Goal: Transaction & Acquisition: Purchase product/service

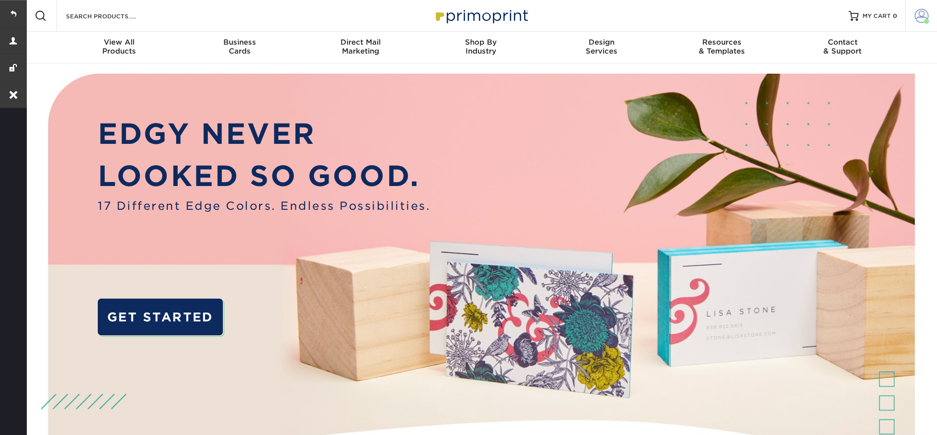
click at [926, 23] on span at bounding box center [926, 21] width 5 height 5
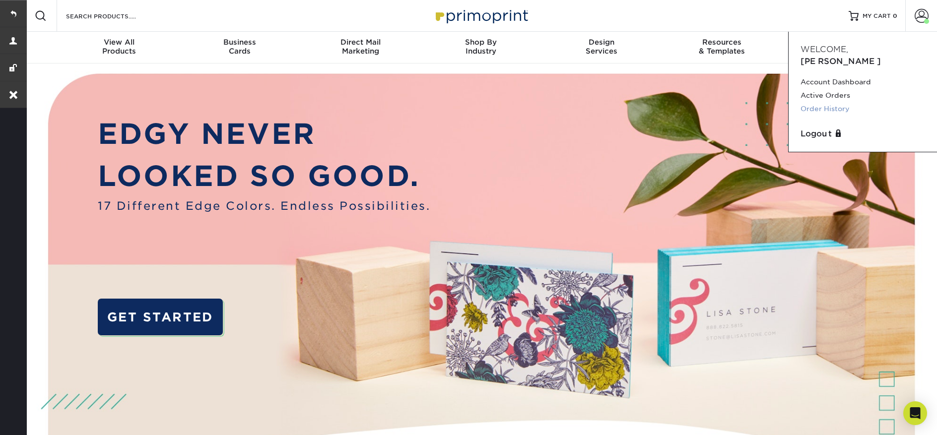
click at [844, 102] on link "Order History" at bounding box center [862, 108] width 125 height 13
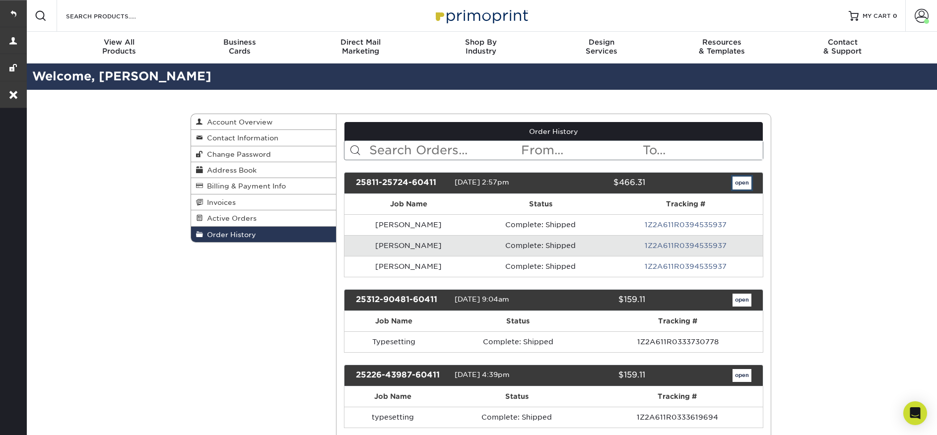
click at [742, 185] on link "open" at bounding box center [741, 183] width 19 height 13
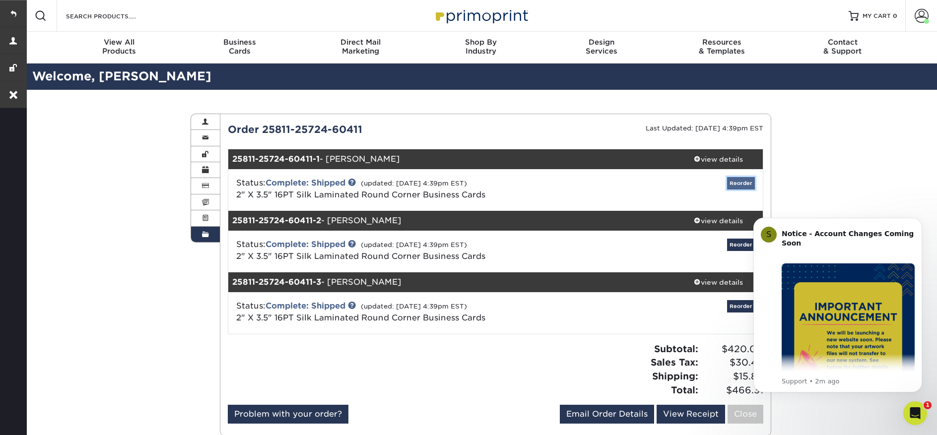
click at [741, 186] on link "Reorder" at bounding box center [741, 183] width 28 height 12
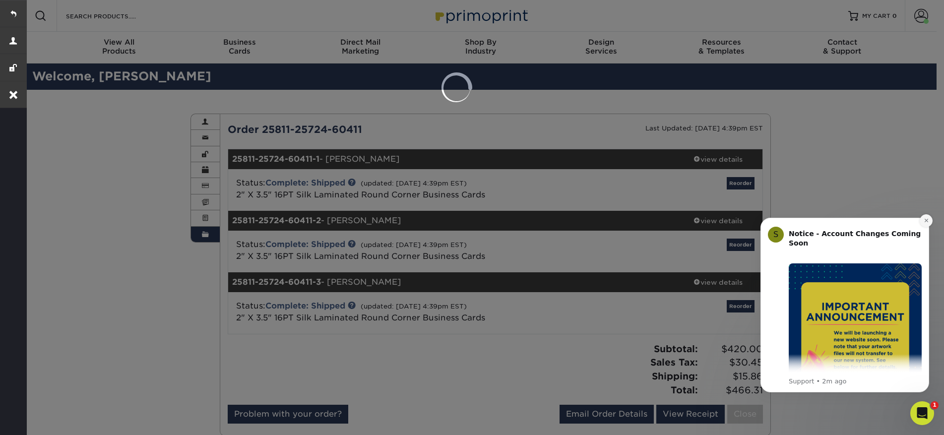
click at [923, 224] on button "Dismiss notification" at bounding box center [926, 220] width 13 height 13
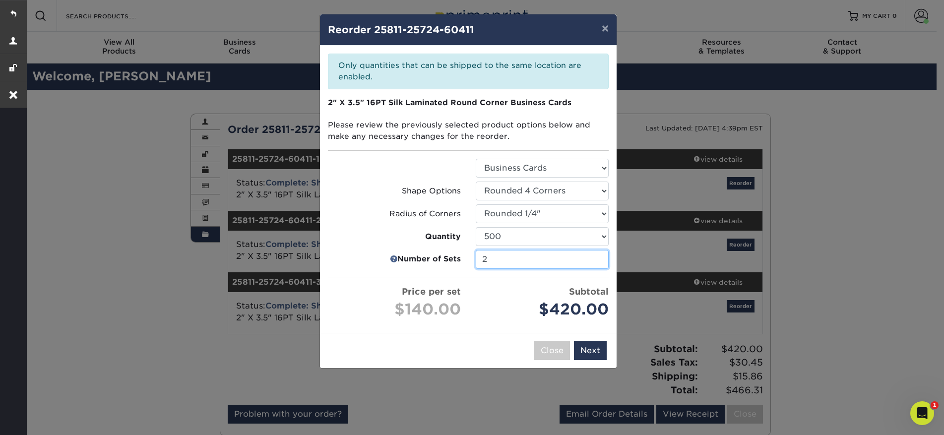
click at [596, 262] on input "2" at bounding box center [542, 259] width 133 height 19
type input "1"
click at [596, 262] on input "1" at bounding box center [542, 259] width 133 height 19
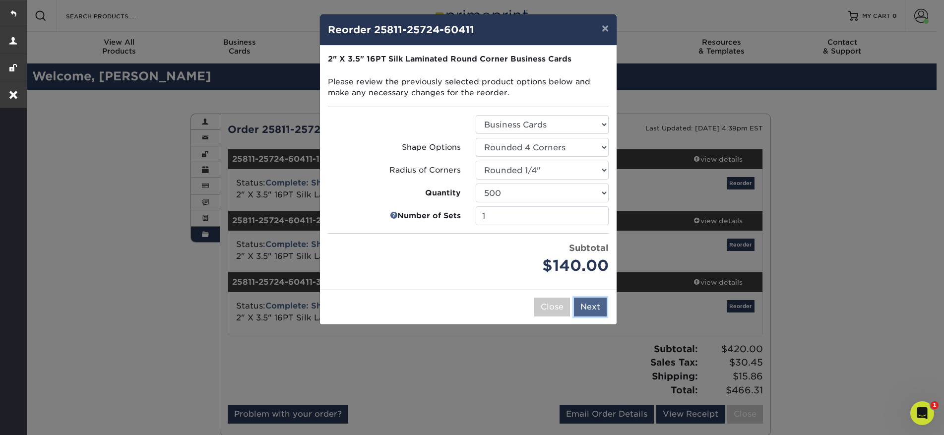
click at [595, 305] on button "Next" at bounding box center [590, 307] width 33 height 19
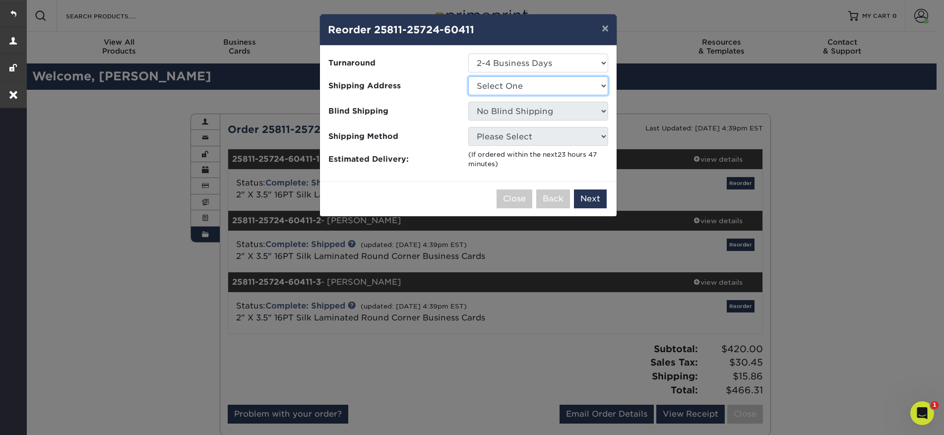
click at [519, 86] on select "Select One Anthony Torres Business Credit Card Jupiter, FL Mike Schillizzi New …" at bounding box center [538, 85] width 140 height 19
drag, startPoint x: 718, startPoint y: 163, endPoint x: 705, endPoint y: 142, distance: 24.7
click at [707, 148] on div "× Reorder 25811-25724-60411 Please select all options to continue. Only quantit…" at bounding box center [472, 217] width 944 height 435
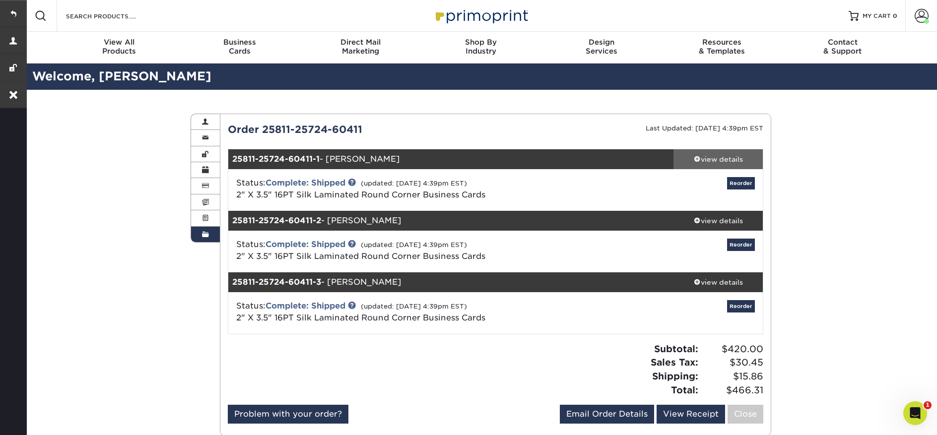
click at [713, 165] on link "view details" at bounding box center [717, 159] width 89 height 20
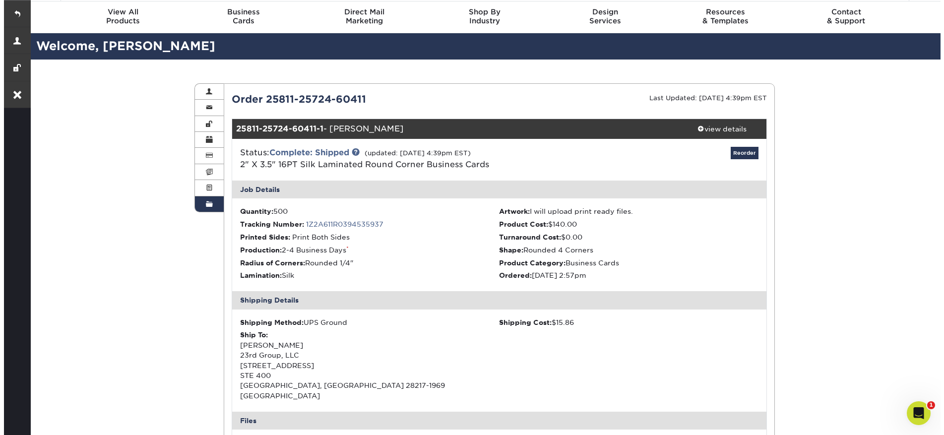
scroll to position [39, 0]
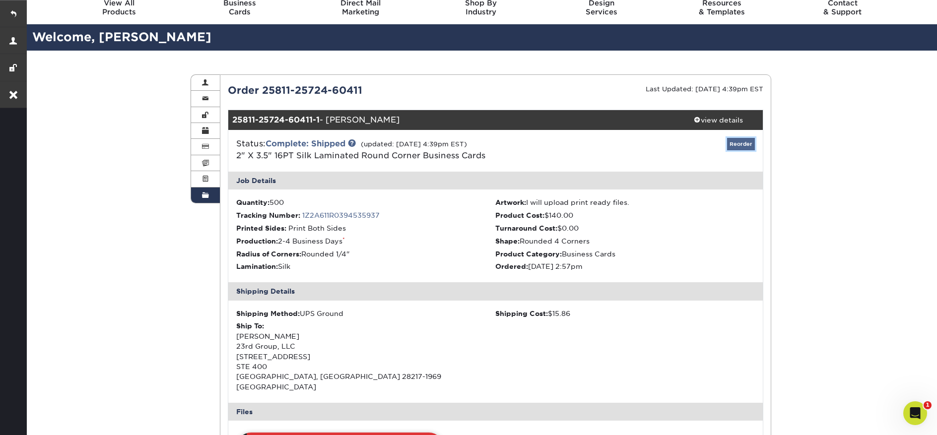
click at [741, 148] on link "Reorder" at bounding box center [741, 144] width 28 height 12
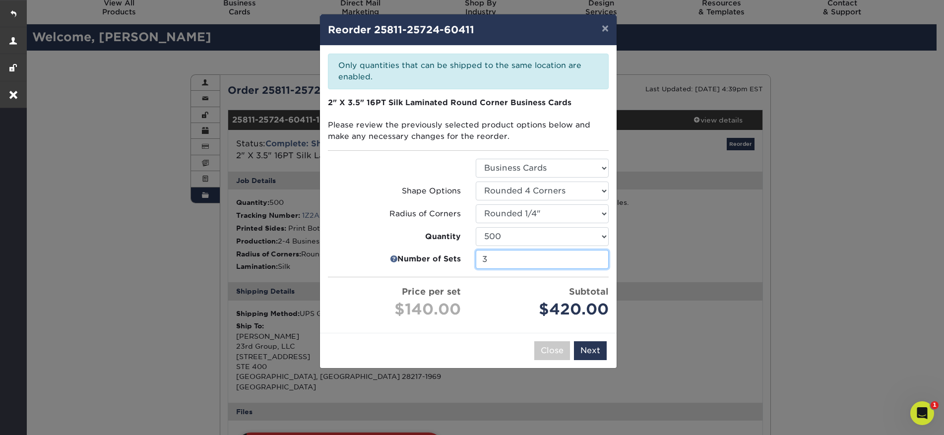
click at [540, 262] on input "3" at bounding box center [542, 259] width 133 height 19
click at [599, 263] on input "2" at bounding box center [542, 259] width 133 height 19
type input "1"
click at [599, 263] on input "1" at bounding box center [542, 259] width 133 height 19
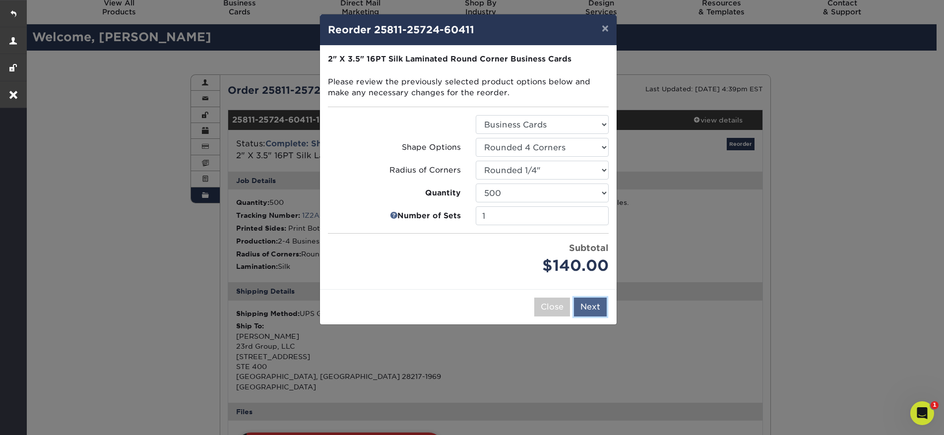
click at [593, 304] on button "Next" at bounding box center [590, 307] width 33 height 19
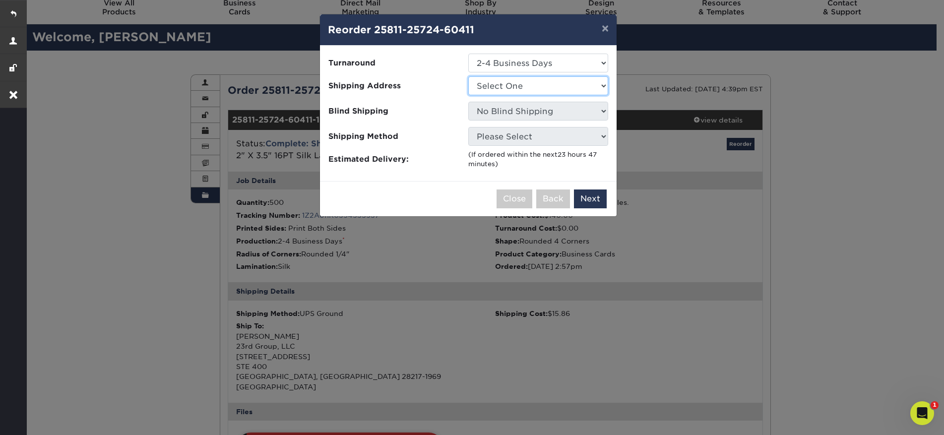
click at [491, 85] on select "Select One Anthony Torres Business Credit Card Jupiter, FL Mike Schillizzi New …" at bounding box center [538, 85] width 140 height 19
select select "29383"
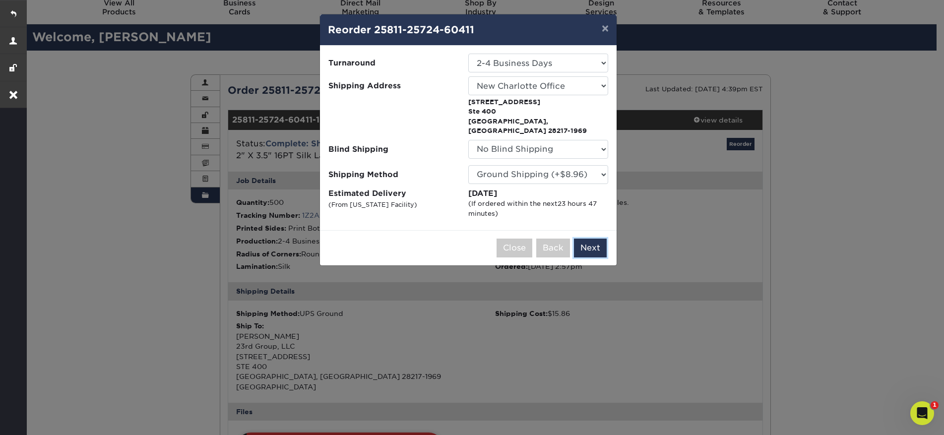
click at [600, 239] on button "Next" at bounding box center [590, 248] width 33 height 19
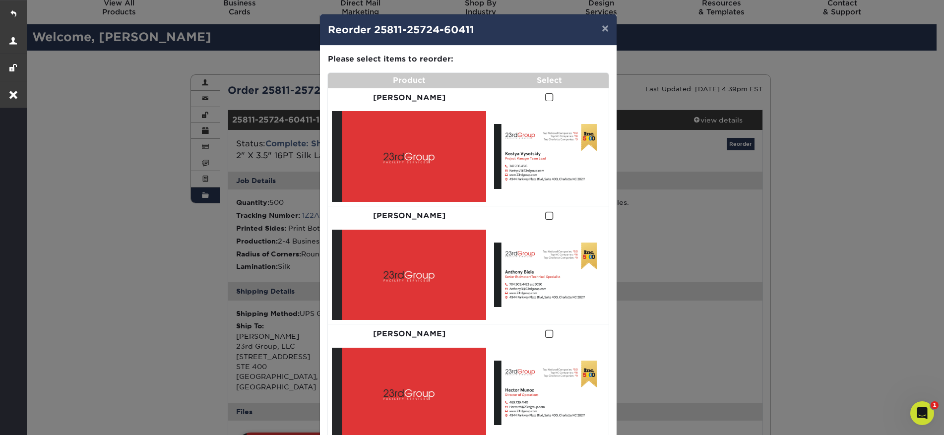
click at [545, 97] on span at bounding box center [549, 97] width 8 height 9
click at [0, 0] on input "checkbox" at bounding box center [0, 0] width 0 height 0
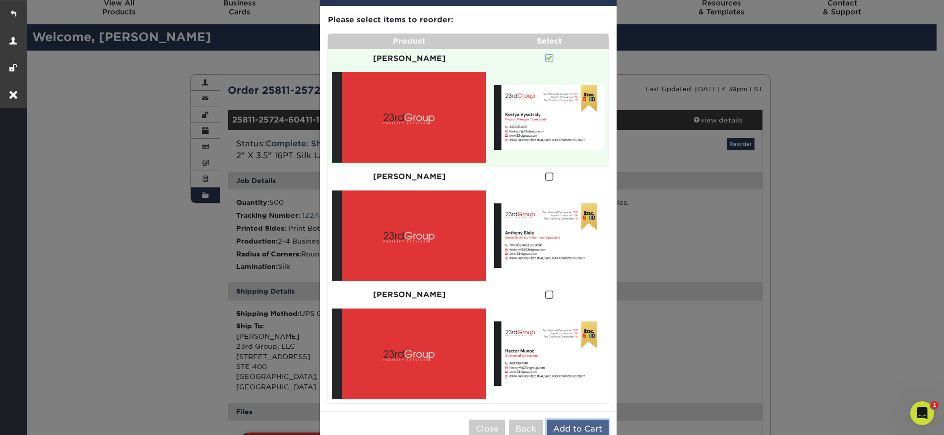
click at [566, 420] on button "Add to Cart" at bounding box center [578, 429] width 62 height 19
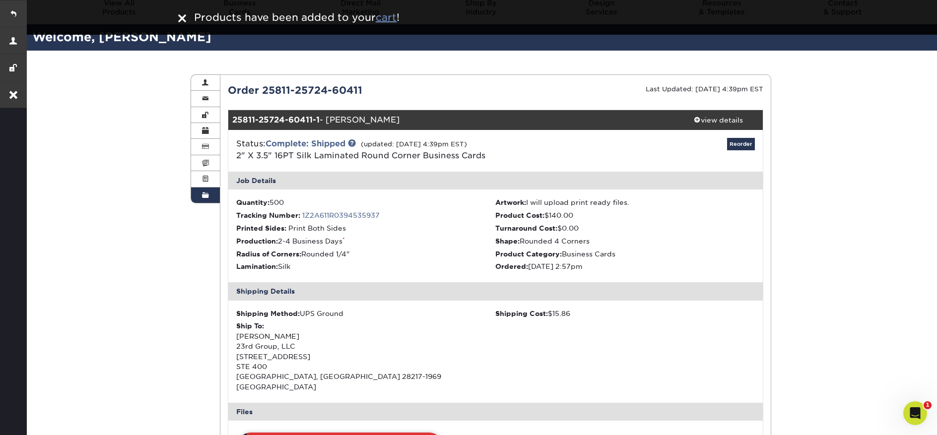
click at [389, 16] on u "cart" at bounding box center [386, 17] width 21 height 12
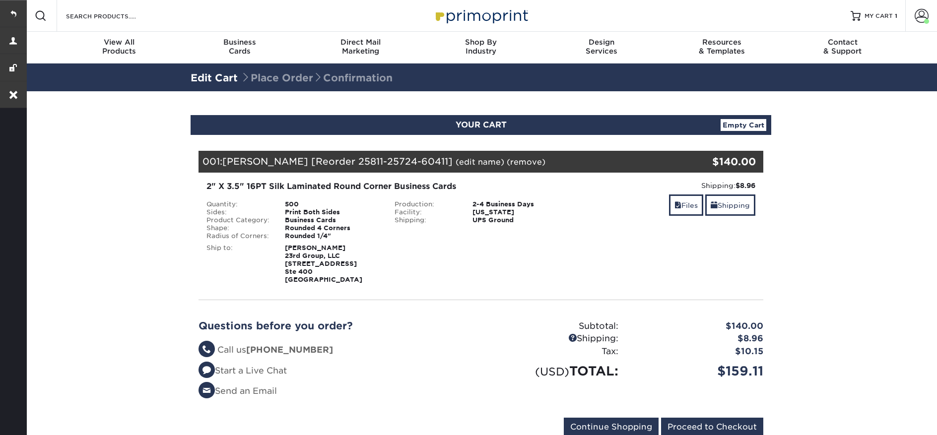
click at [463, 166] on link "(edit name)" at bounding box center [479, 161] width 49 height 9
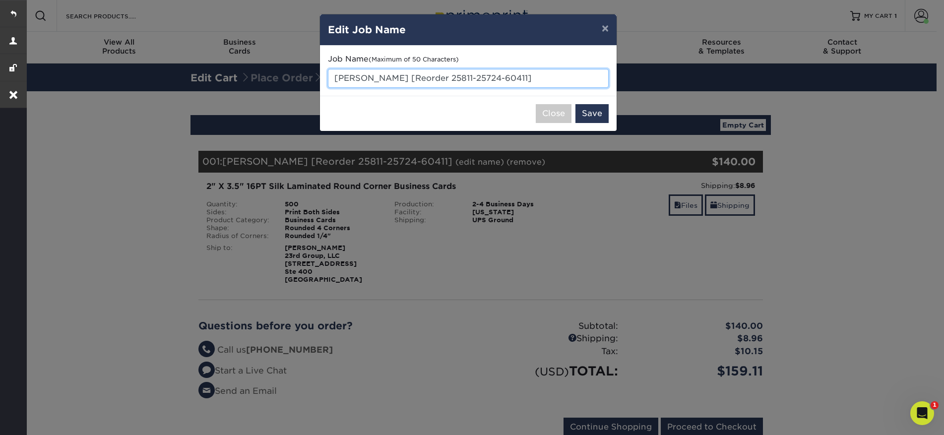
drag, startPoint x: 520, startPoint y: 75, endPoint x: 364, endPoint y: 91, distance: 157.0
click at [371, 70] on input "Kostya Vysotskiy [Reorder 25811-25724-60411]" at bounding box center [468, 78] width 281 height 19
type input "T"
type input "Stephen Brink - typesetting"
click at [598, 112] on button "Save" at bounding box center [592, 113] width 33 height 19
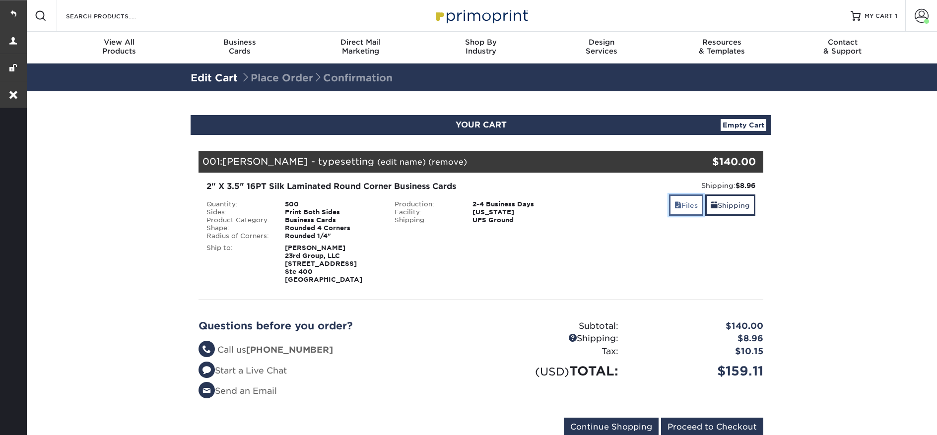
click at [685, 207] on link "Files" at bounding box center [686, 204] width 34 height 21
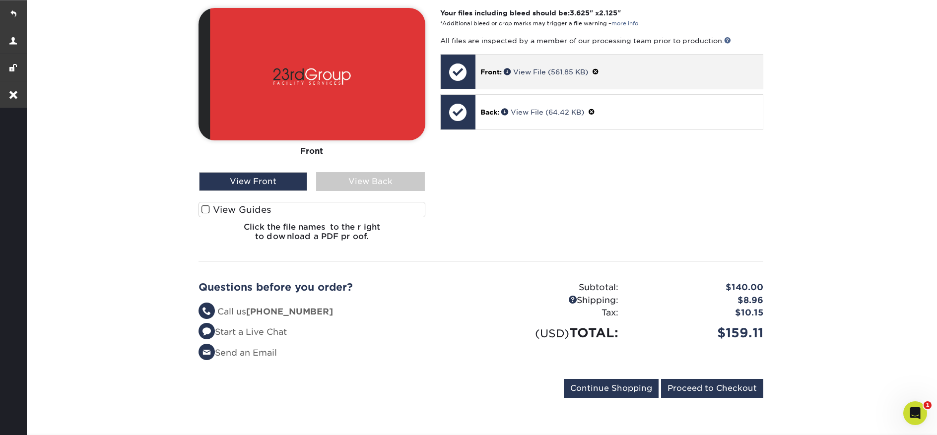
click at [598, 72] on span at bounding box center [595, 72] width 7 height 8
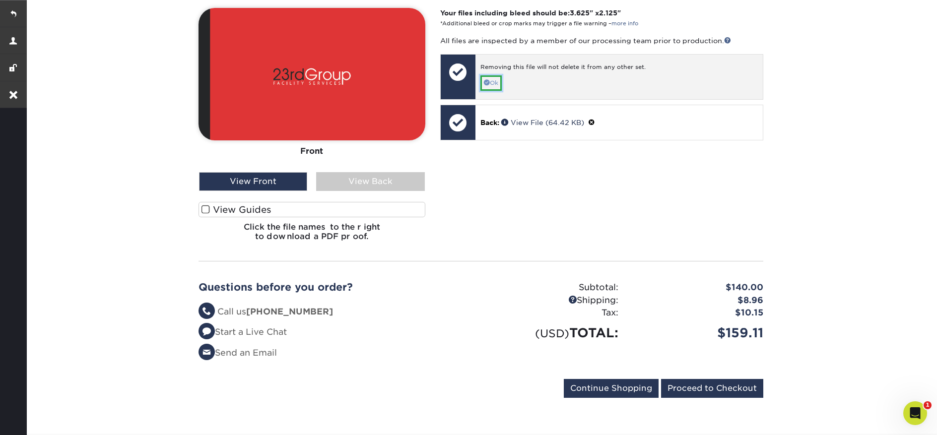
click at [498, 86] on link "Ok" at bounding box center [490, 82] width 21 height 15
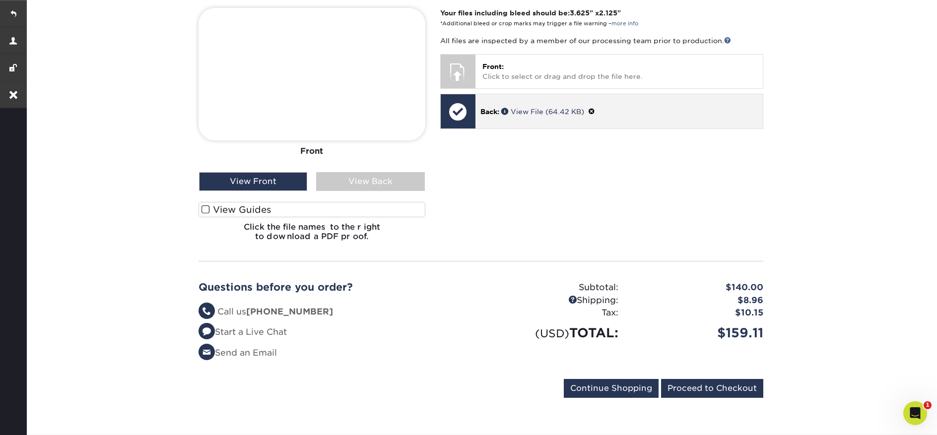
click at [593, 110] on span at bounding box center [591, 112] width 7 height 8
click at [494, 121] on link "Ok" at bounding box center [490, 122] width 21 height 15
